Goal: Task Accomplishment & Management: Manage account settings

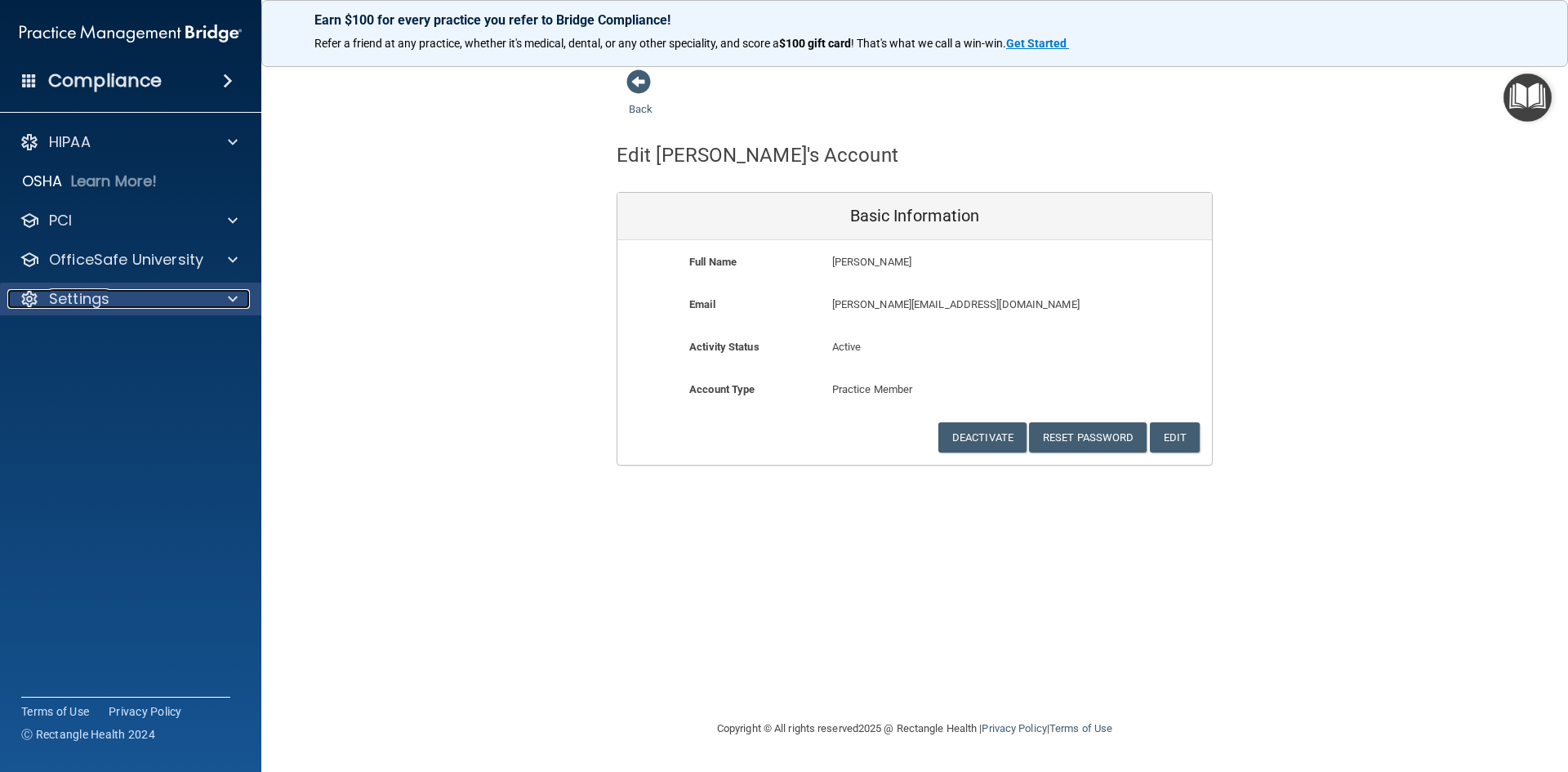
click at [110, 302] on div "Settings" at bounding box center [108, 298] width 203 height 19
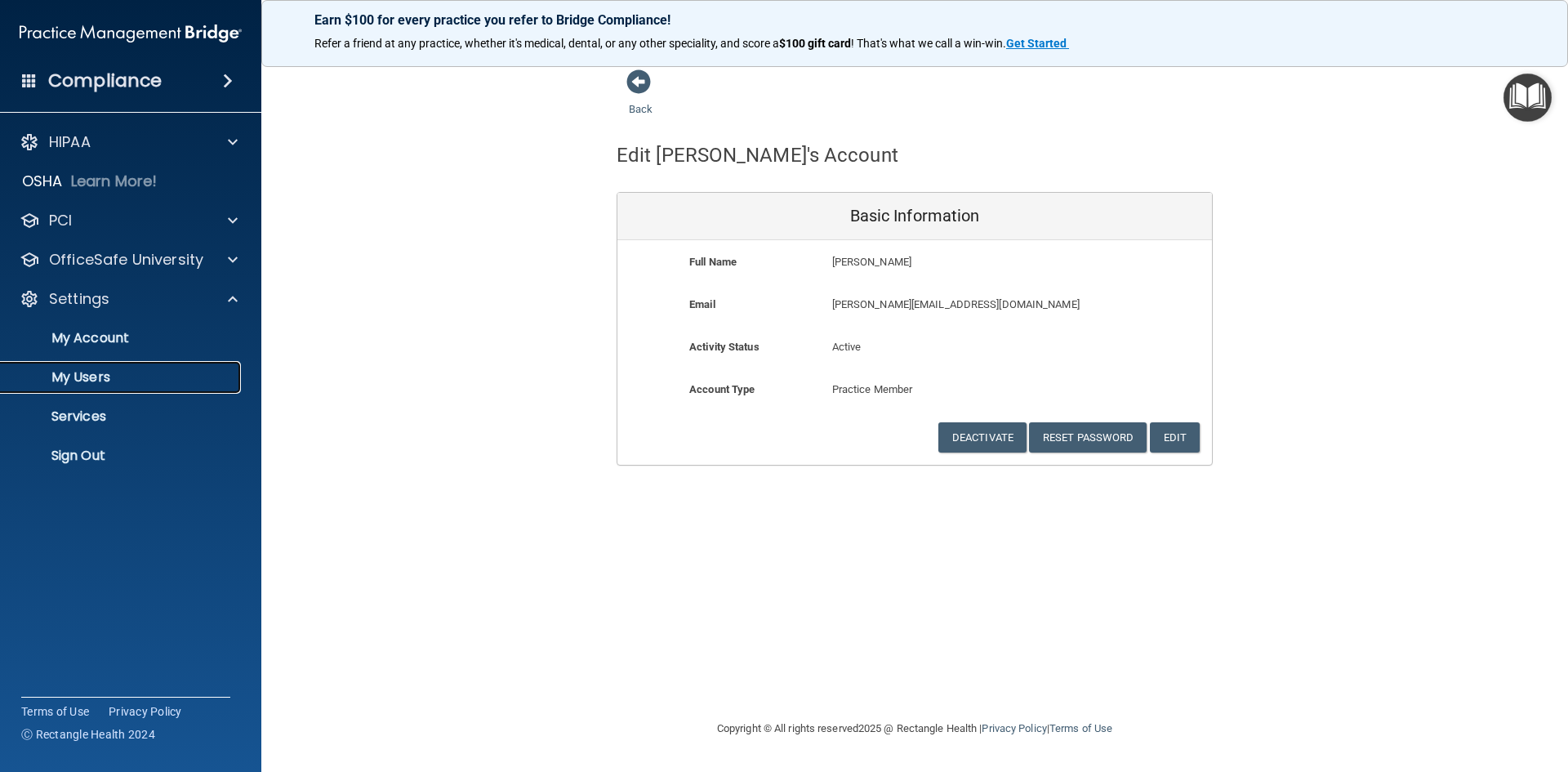
click at [92, 382] on p "My Users" at bounding box center [122, 377] width 223 height 17
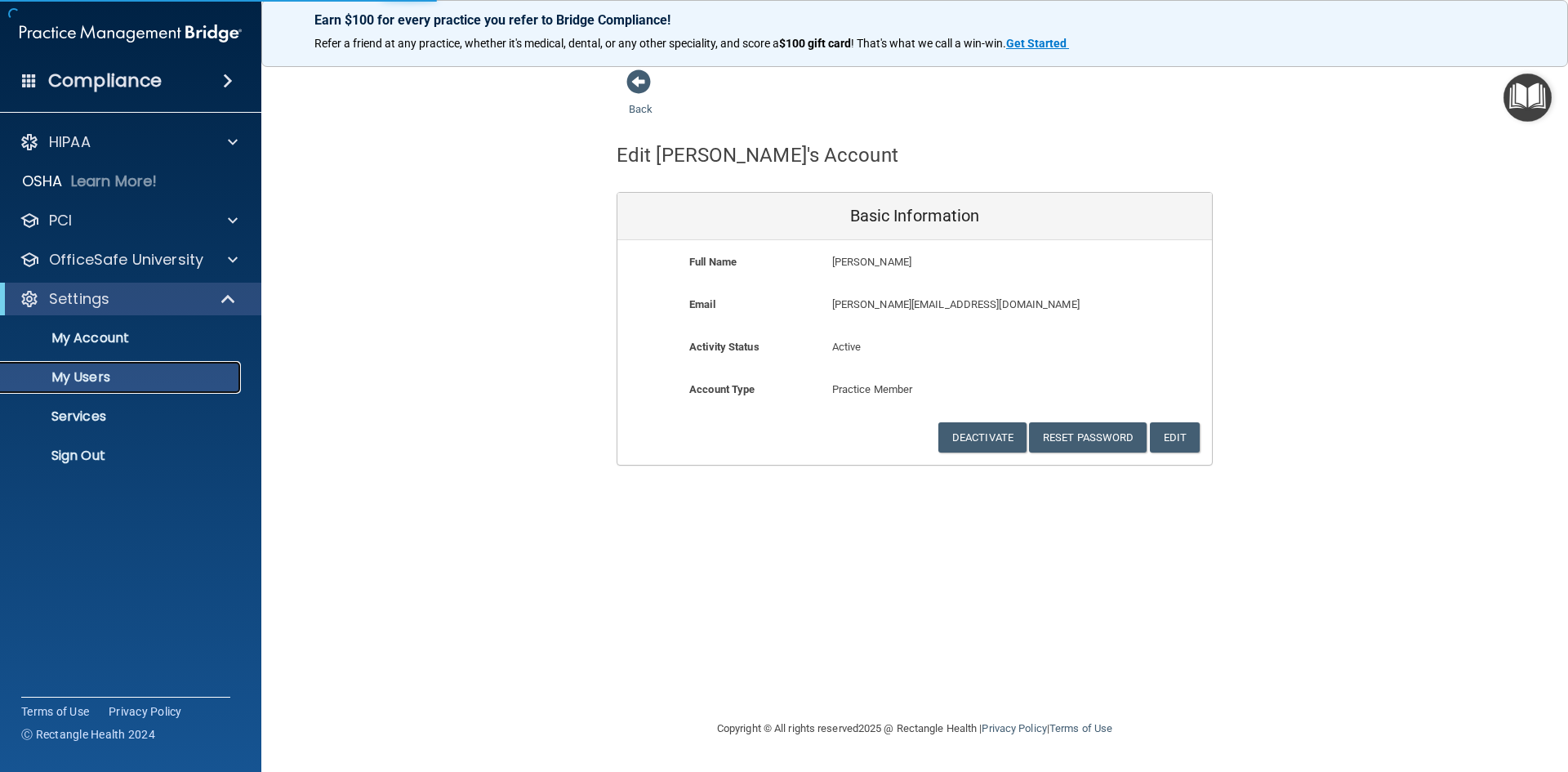
select select "20"
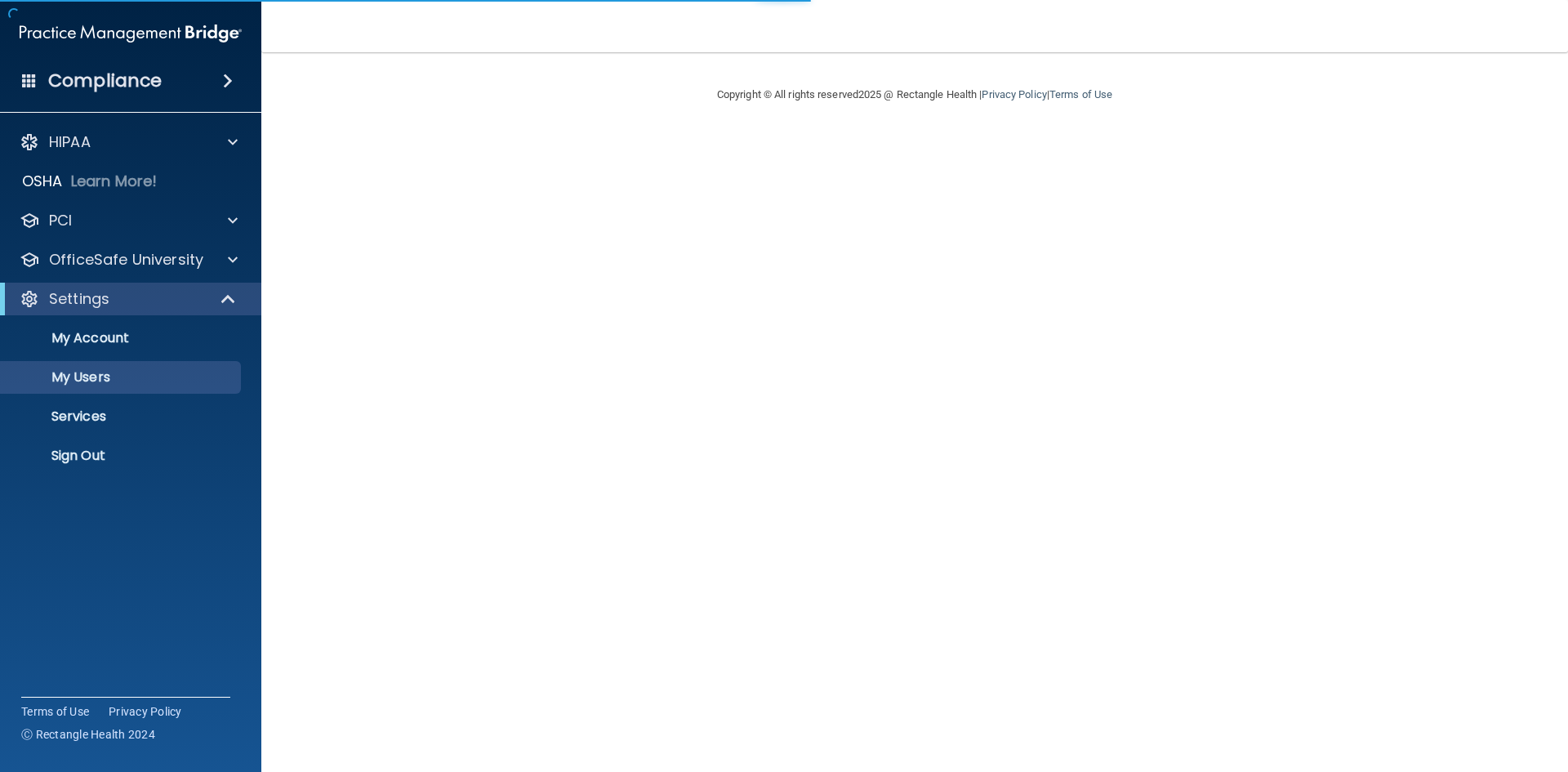
select select "20"
